Goal: Task Accomplishment & Management: Manage account settings

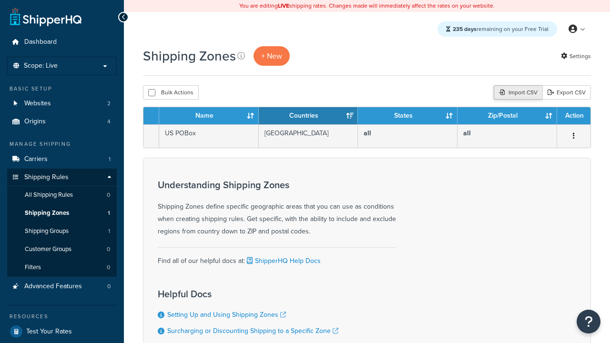
click at [517, 93] on div "Import CSV" at bounding box center [518, 92] width 49 height 14
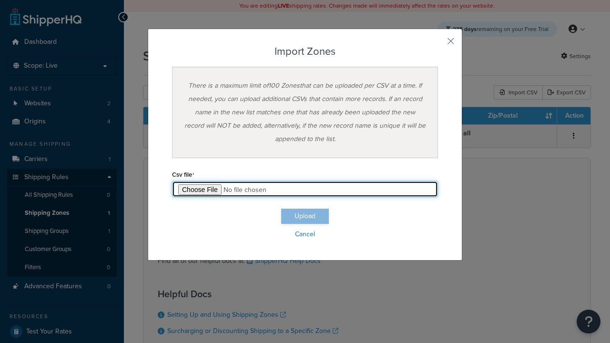
click at [305, 189] on input "file" at bounding box center [305, 189] width 266 height 16
type input "C:\fakepath\importZonesSuccess.csv"
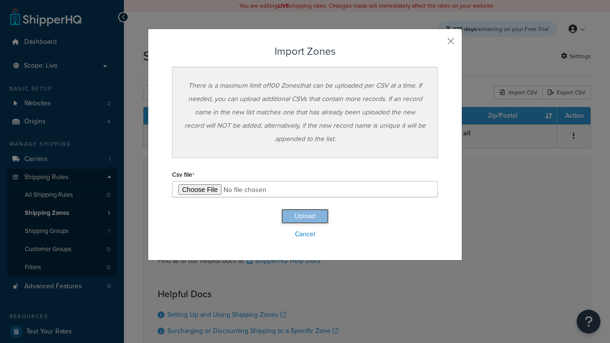
click at [305, 216] on button "Upload" at bounding box center [305, 216] width 48 height 15
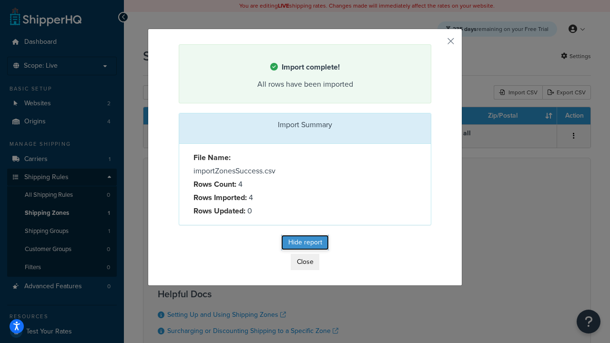
click at [305, 244] on button "Hide report" at bounding box center [305, 242] width 48 height 15
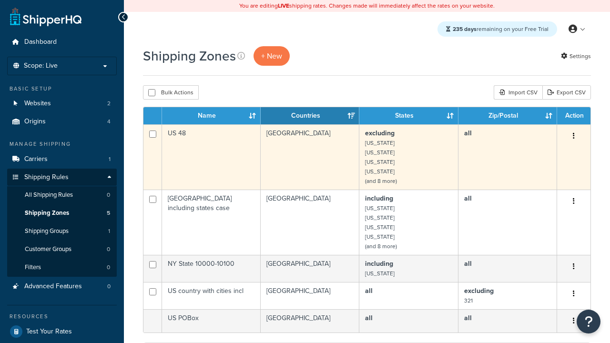
click at [573, 137] on icon "button" at bounding box center [574, 135] width 2 height 7
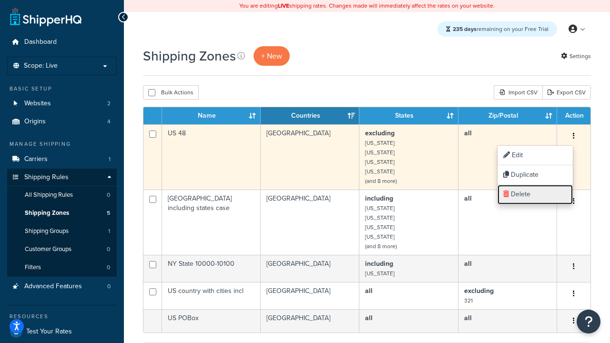
click at [535, 194] on link "Delete" at bounding box center [534, 195] width 75 height 20
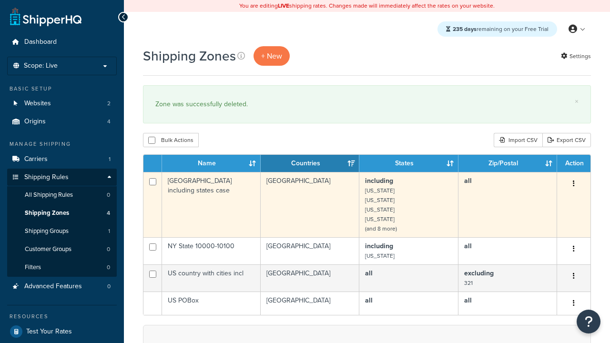
click at [573, 184] on icon "button" at bounding box center [574, 183] width 2 height 7
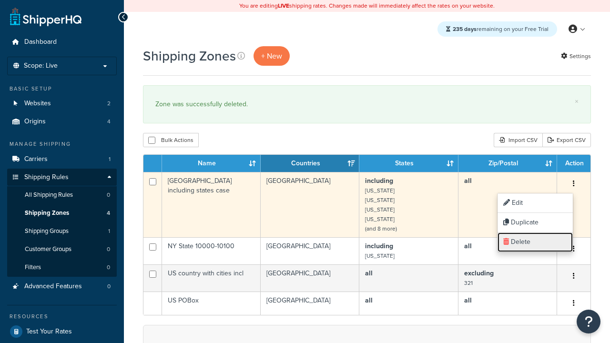
click at [535, 242] on link "Delete" at bounding box center [534, 243] width 75 height 20
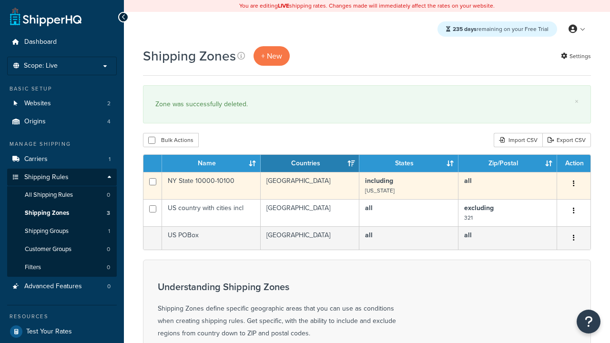
click at [573, 184] on icon "button" at bounding box center [574, 183] width 2 height 7
click at [0, 0] on link "Delete" at bounding box center [0, 0] width 0 height 0
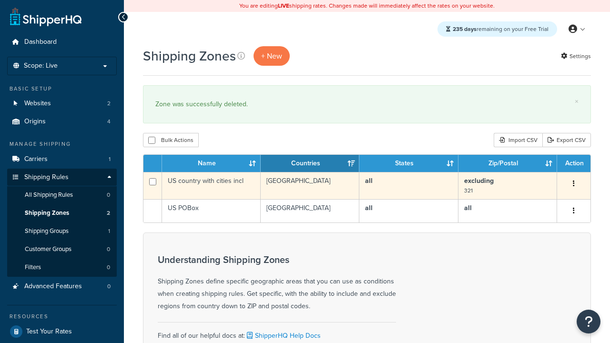
click at [573, 184] on icon "button" at bounding box center [574, 183] width 2 height 7
click at [0, 0] on link "Delete" at bounding box center [0, 0] width 0 height 0
